Goal: Task Accomplishment & Management: Complete application form

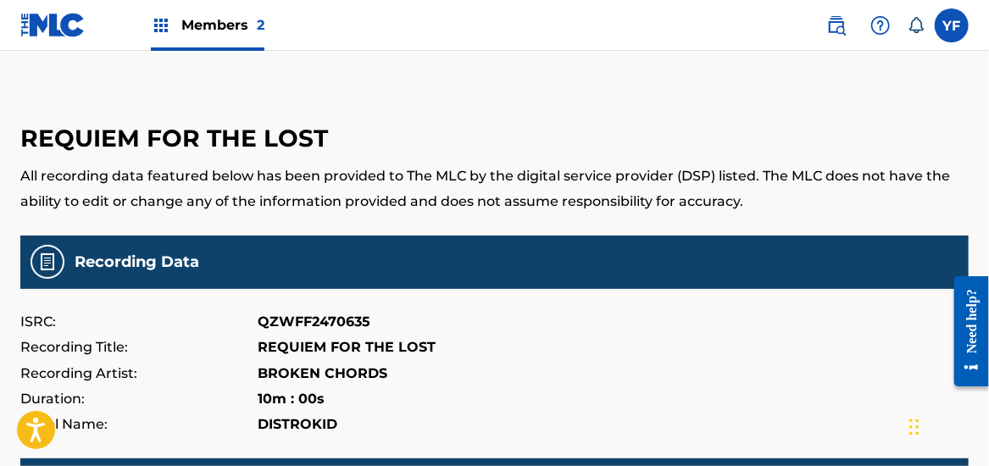
click at [954, 14] on label at bounding box center [952, 25] width 34 height 34
click at [952, 25] on input "YF [PERSON_NAME] [EMAIL_ADDRESS][DOMAIN_NAME] Notification Preferences Profile …" at bounding box center [952, 25] width 0 height 0
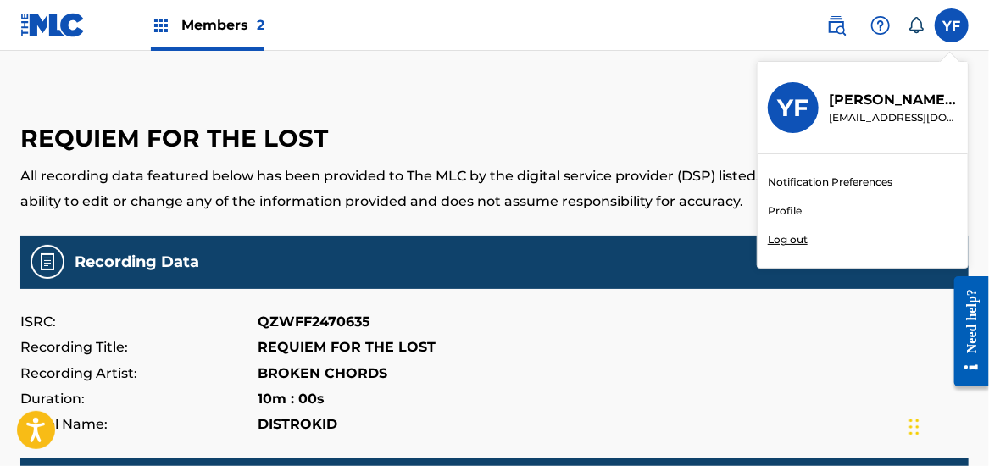
click at [849, 107] on p "[PERSON_NAME]" at bounding box center [893, 100] width 129 height 20
click at [952, 25] on input "YF [PERSON_NAME] [EMAIL_ADDRESS][DOMAIN_NAME] Notification Preferences Profile …" at bounding box center [952, 25] width 0 height 0
click at [782, 211] on link "Profile" at bounding box center [785, 210] width 34 height 15
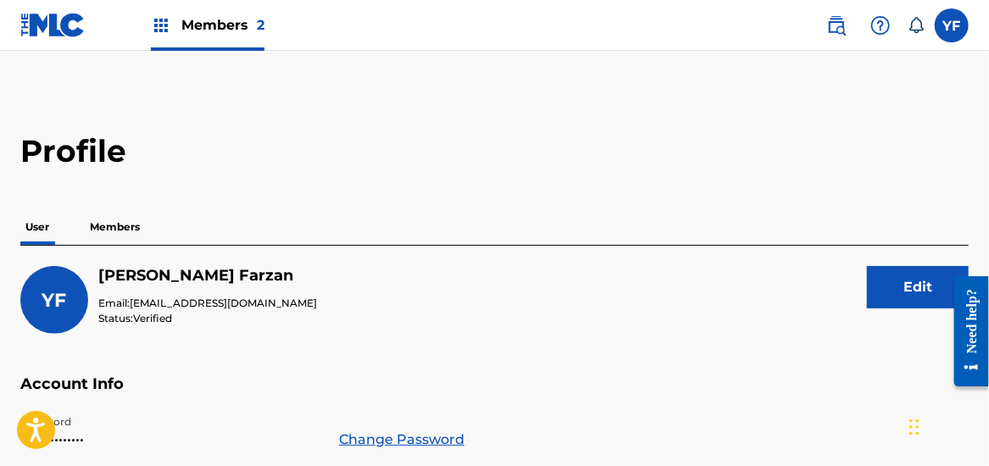
click at [124, 225] on p "Members" at bounding box center [115, 227] width 60 height 36
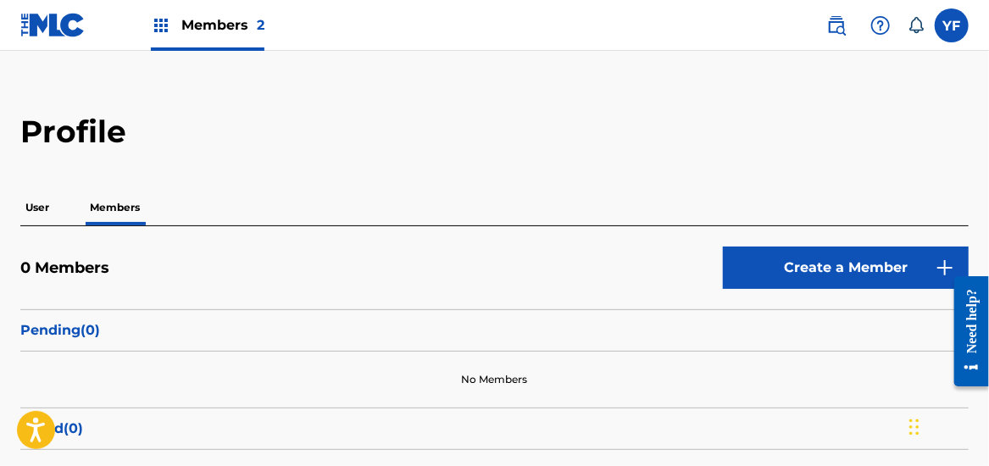
scroll to position [19, 0]
click at [838, 254] on link "Create a Member" at bounding box center [846, 269] width 246 height 42
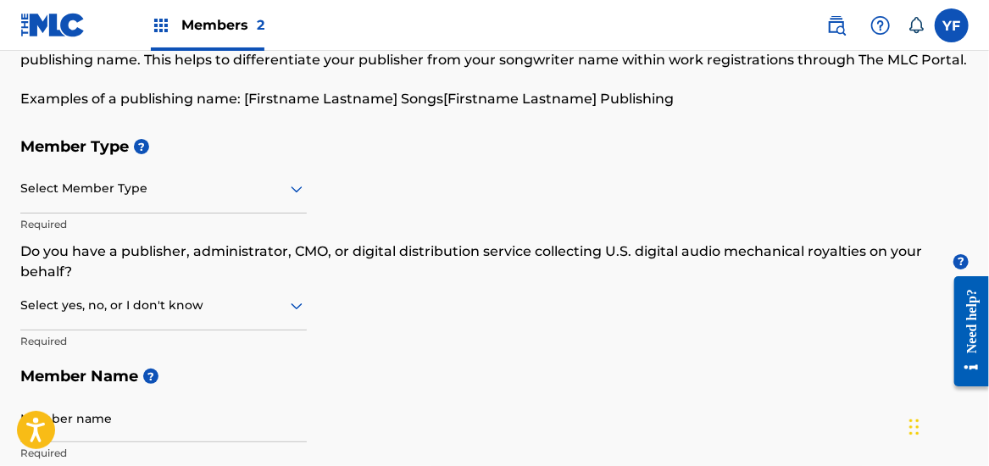
scroll to position [116, 0]
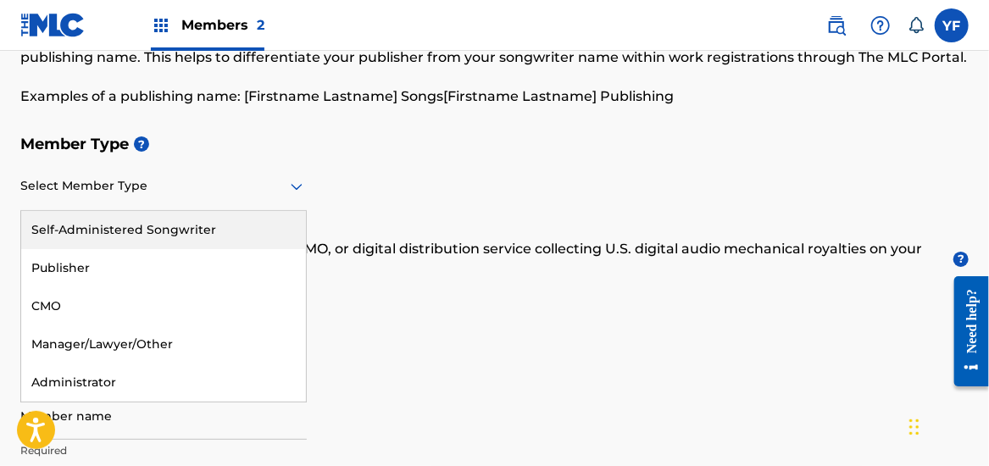
click at [295, 183] on icon at bounding box center [297, 186] width 20 height 20
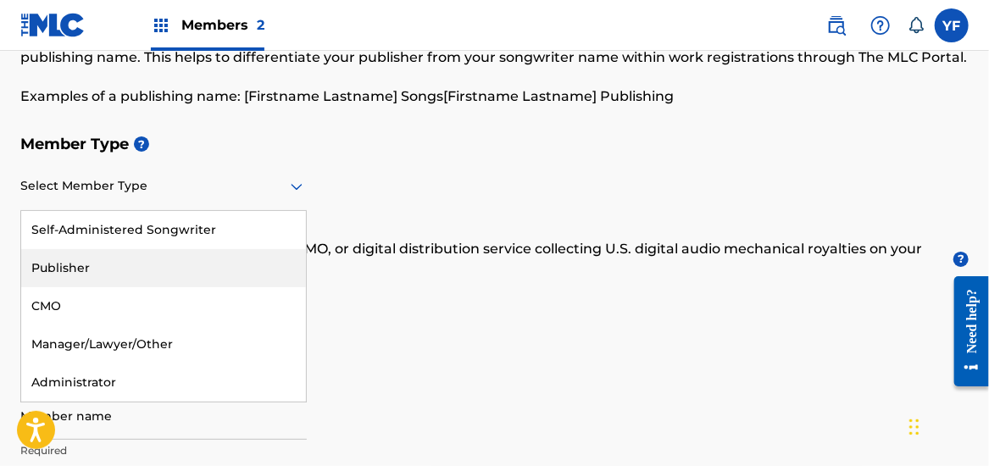
click at [239, 252] on div "Publisher" at bounding box center [163, 268] width 285 height 38
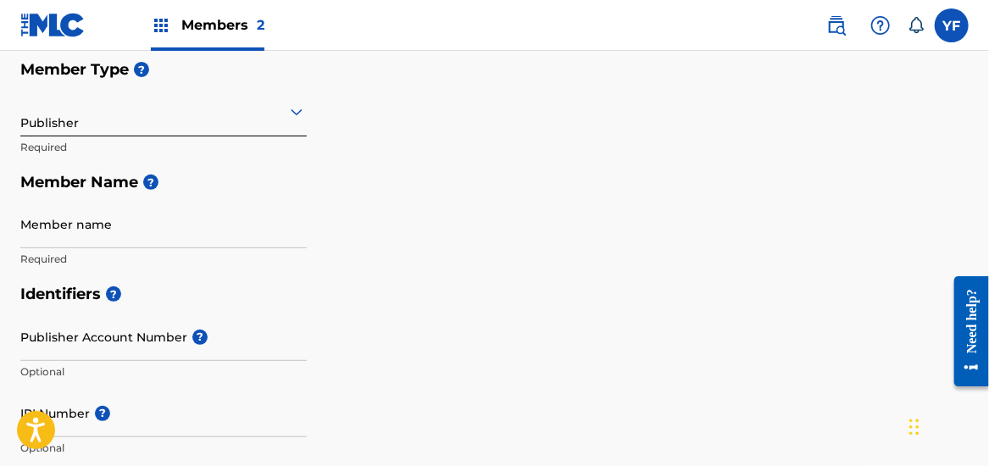
scroll to position [191, 0]
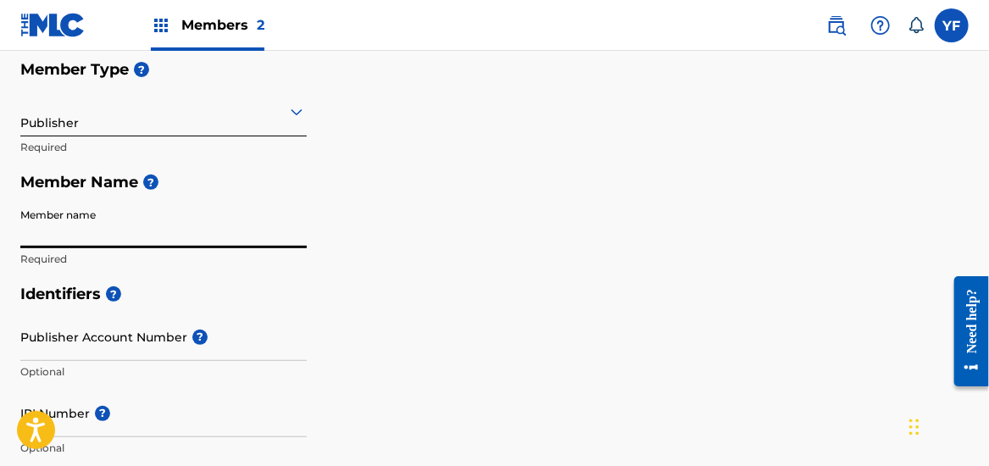
click at [109, 234] on input "Member name" at bounding box center [163, 224] width 287 height 48
type input "Broken Chords"
type input "Raymondville"
type input "United States"
type input "TX"
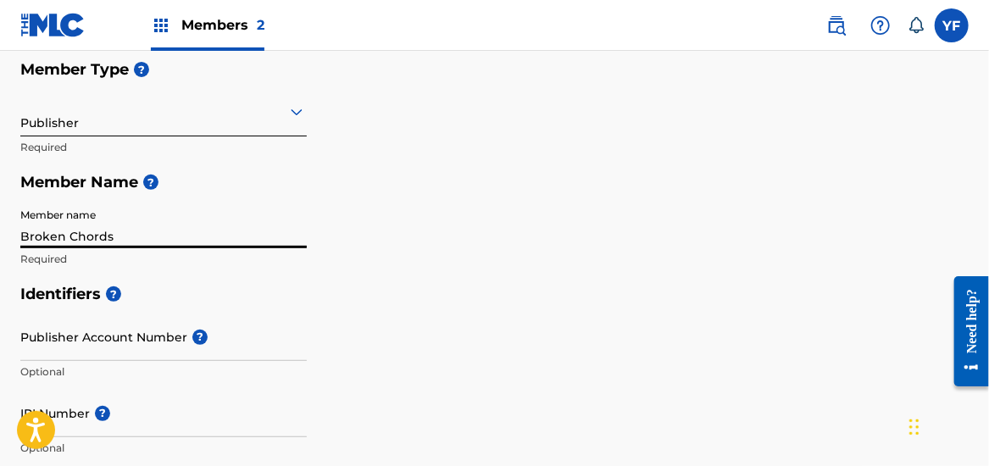
type input "78580"
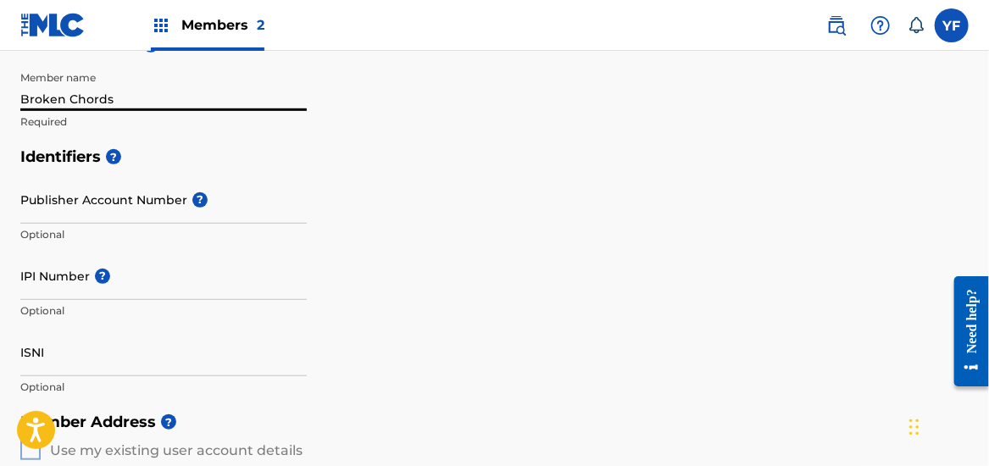
scroll to position [222, 0]
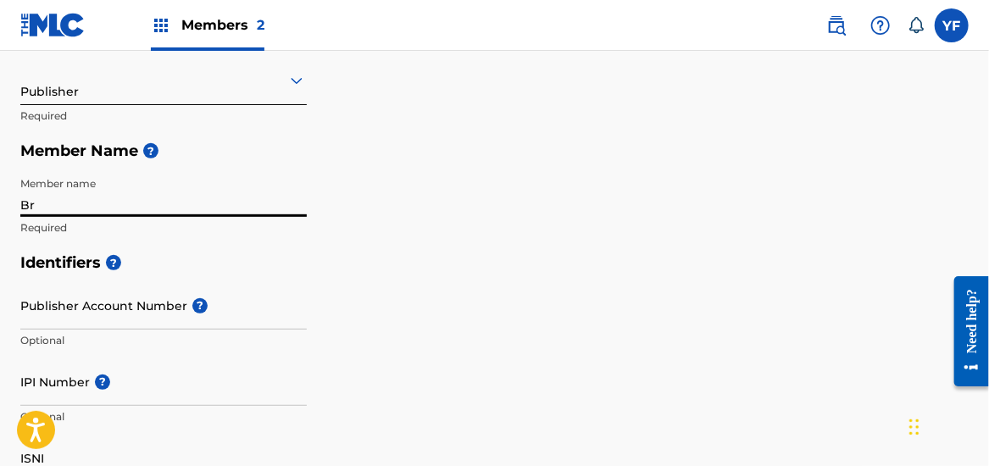
type input "B"
click at [163, 211] on input "Broken Chords" at bounding box center [163, 193] width 287 height 48
type input "Broken Chords Recordings"
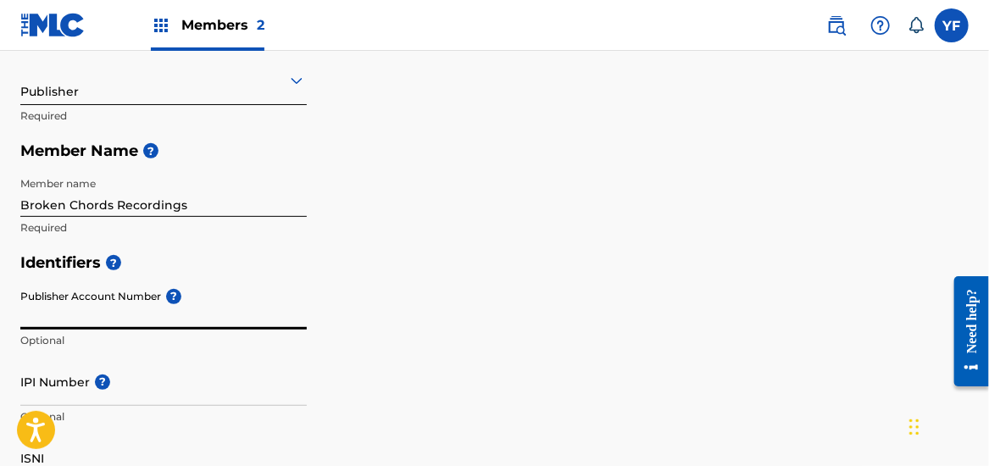
click at [113, 309] on input "Publisher Account Number ?" at bounding box center [163, 305] width 287 height 48
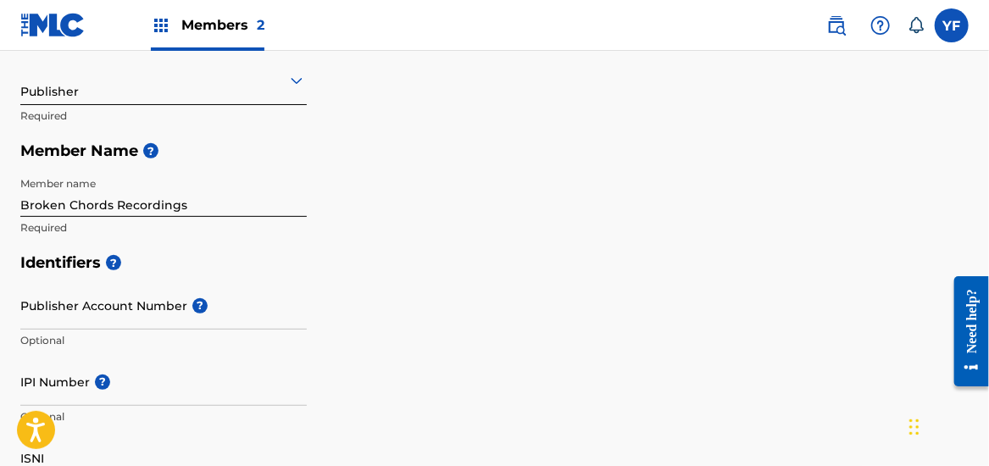
click at [65, 300] on input "Publisher Account Number ?" at bounding box center [163, 305] width 287 height 48
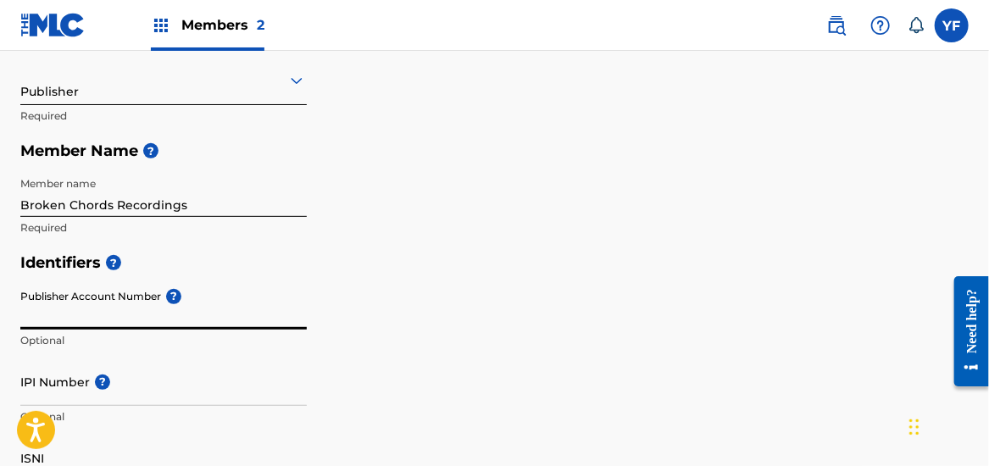
paste input "1257033275"
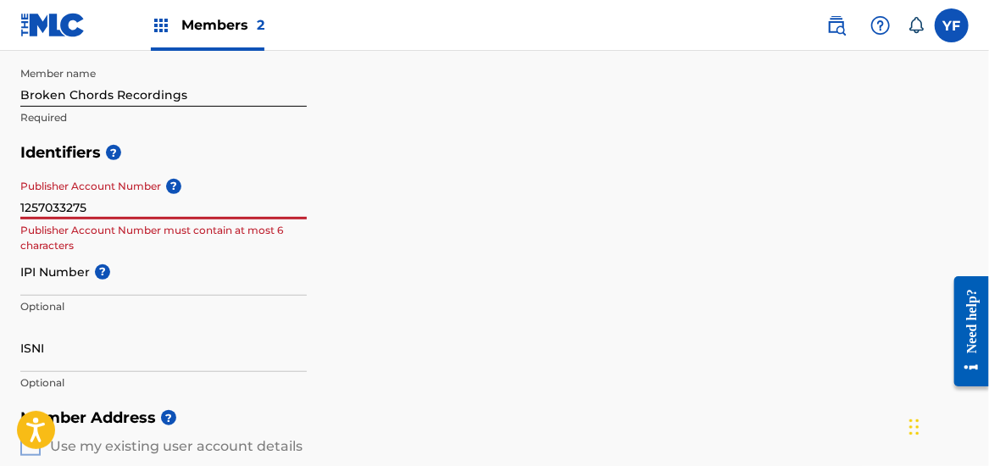
scroll to position [333, 0]
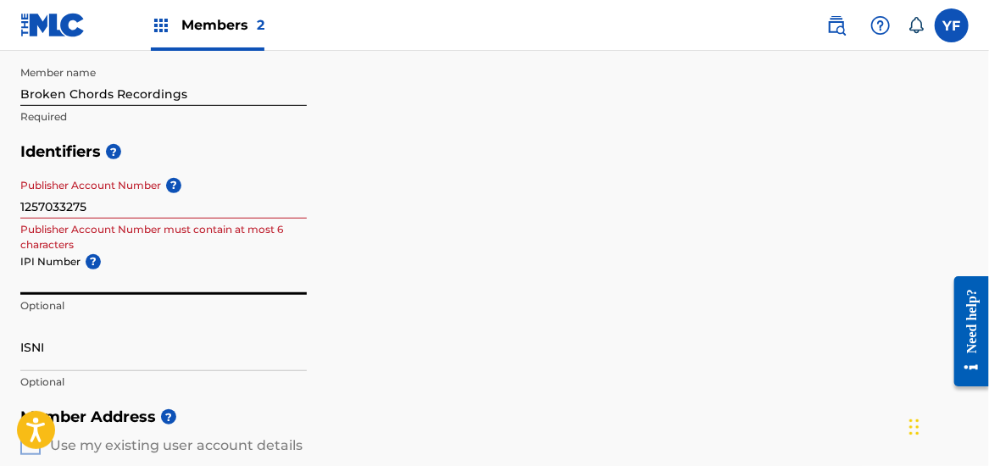
click at [44, 280] on input "IPI Number ?" at bounding box center [163, 271] width 287 height 48
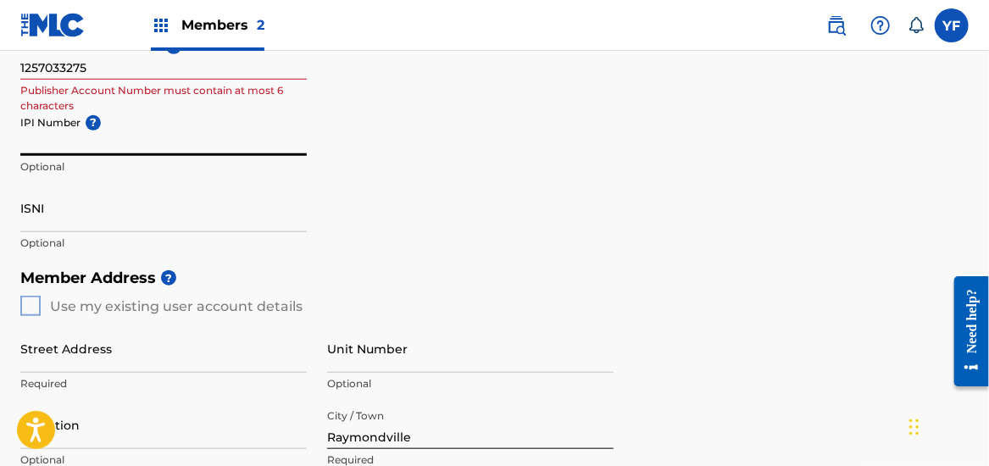
scroll to position [476, 0]
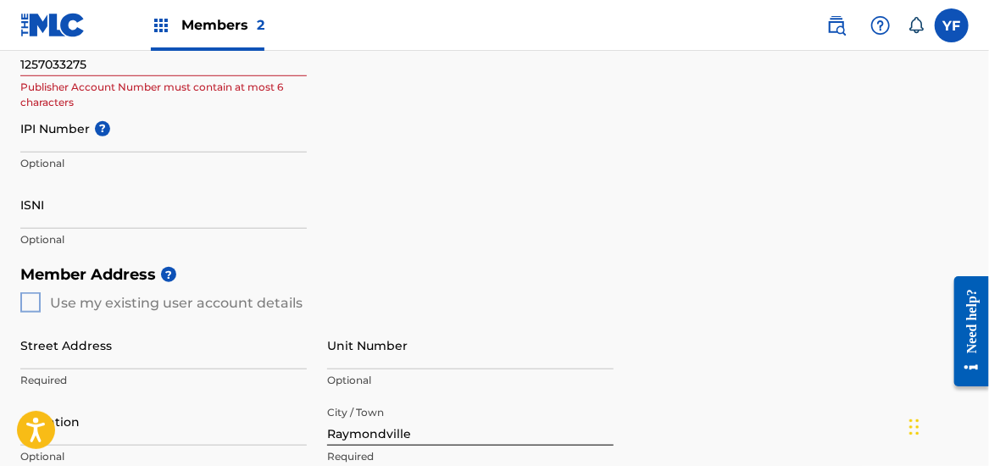
click at [27, 298] on div "Member Address ? Use my existing user account details Street Address Required U…" at bounding box center [494, 450] width 949 height 387
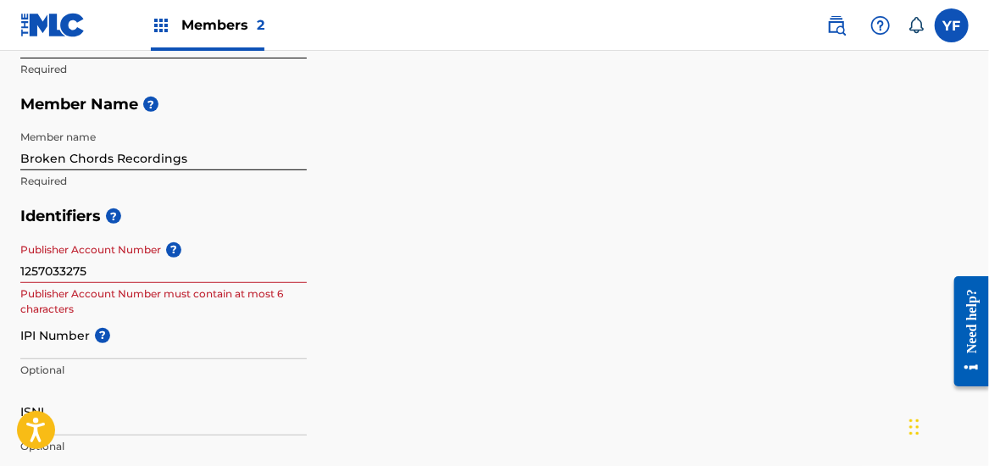
scroll to position [289, 0]
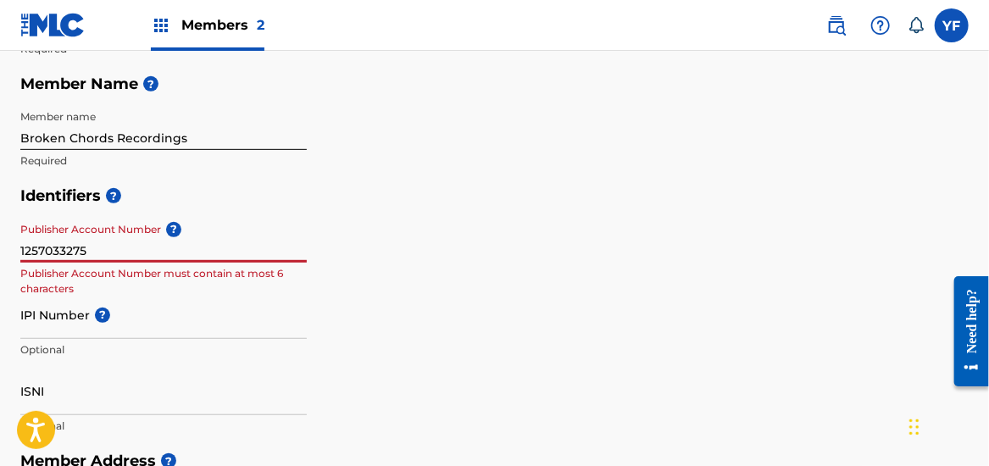
click at [99, 256] on input "1257033275" at bounding box center [163, 238] width 287 height 48
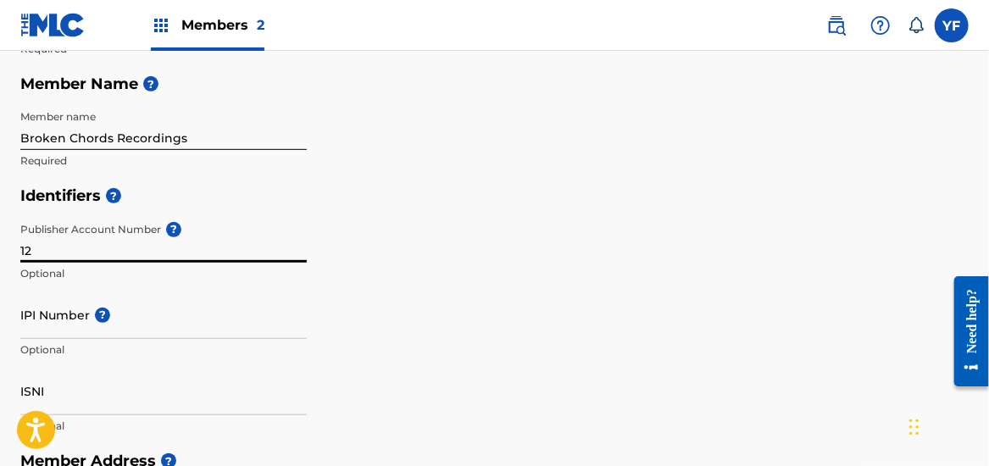
type input "1"
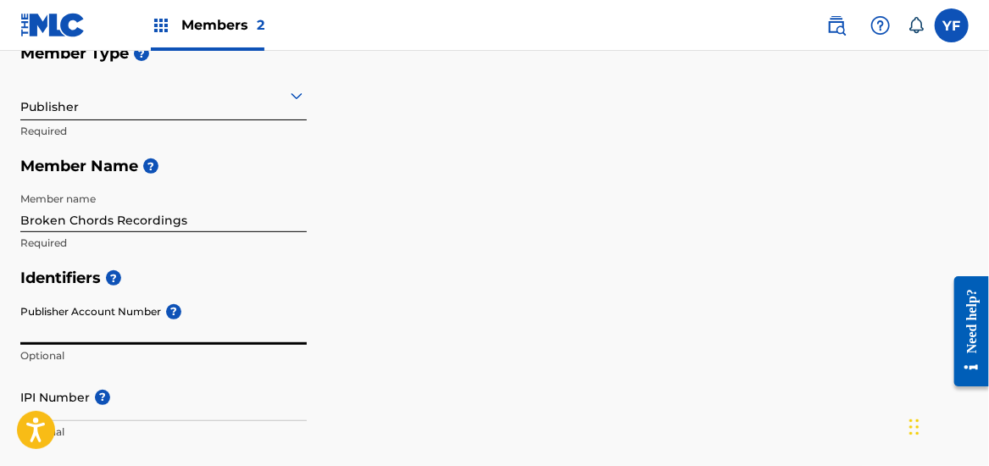
scroll to position [0, 0]
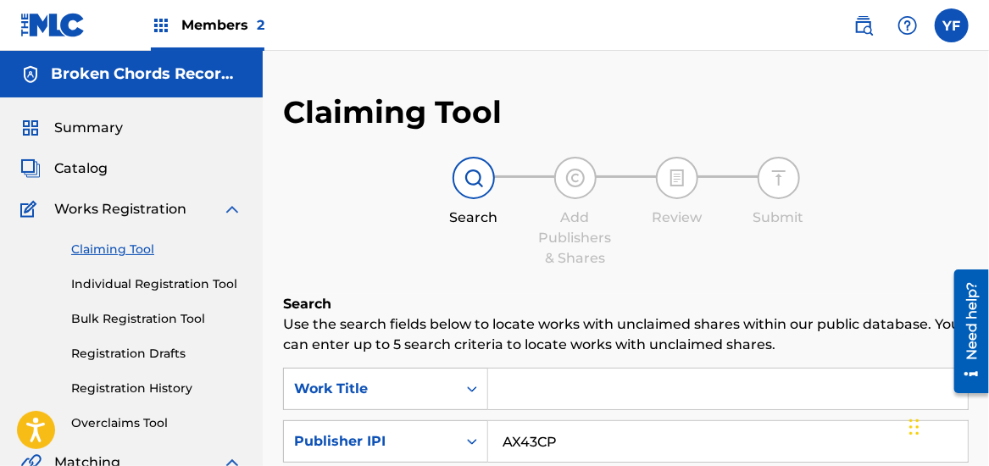
click at [77, 127] on span "Summary" at bounding box center [88, 128] width 69 height 20
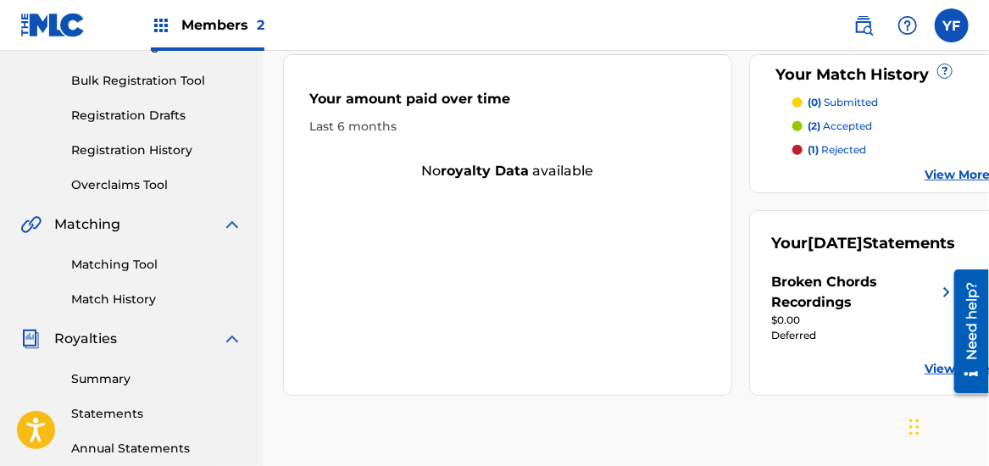
scroll to position [238, 0]
click at [795, 313] on div "Broken Chords Recordings" at bounding box center [853, 292] width 165 height 41
